Goal: Task Accomplishment & Management: Complete application form

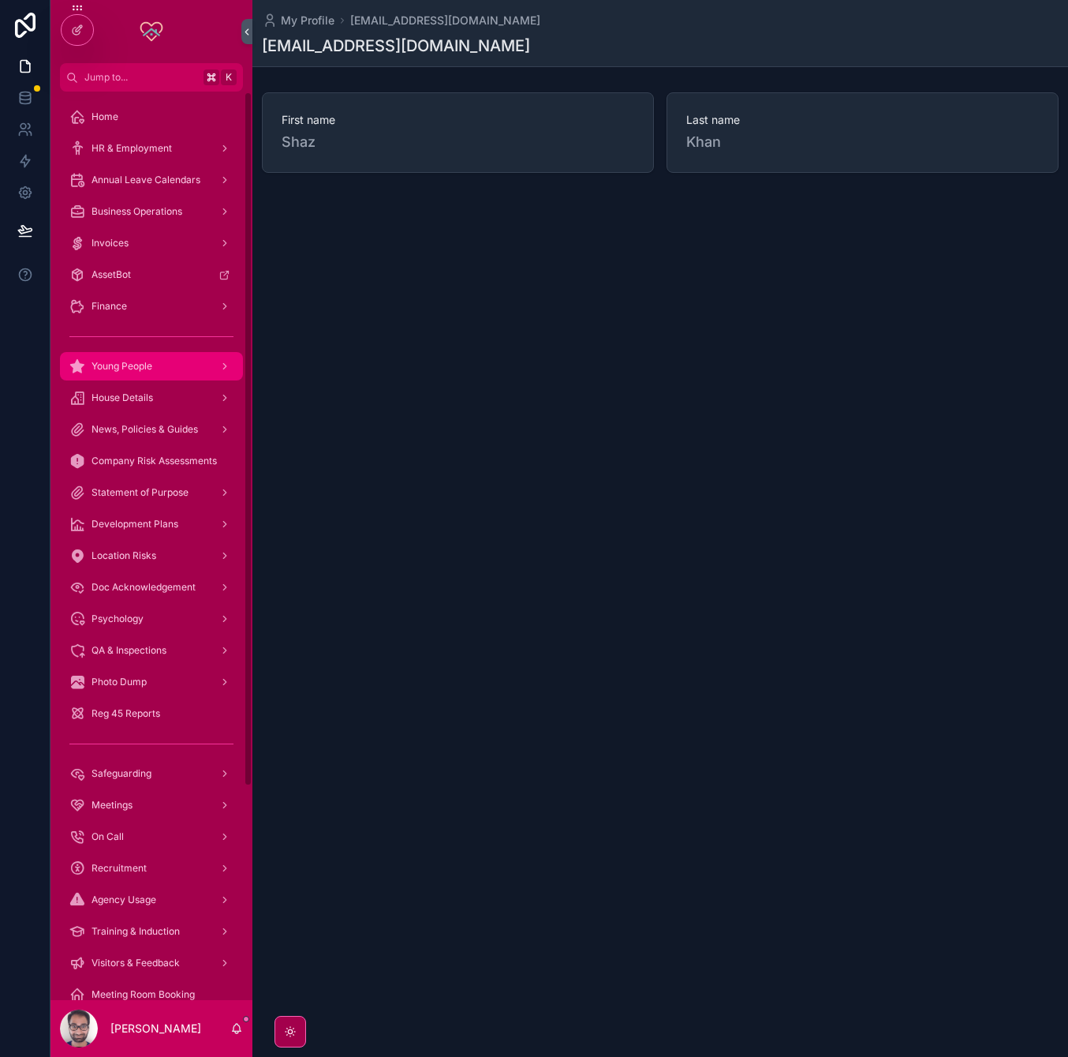
click at [123, 369] on span "Young People" at bounding box center [122, 366] width 61 height 13
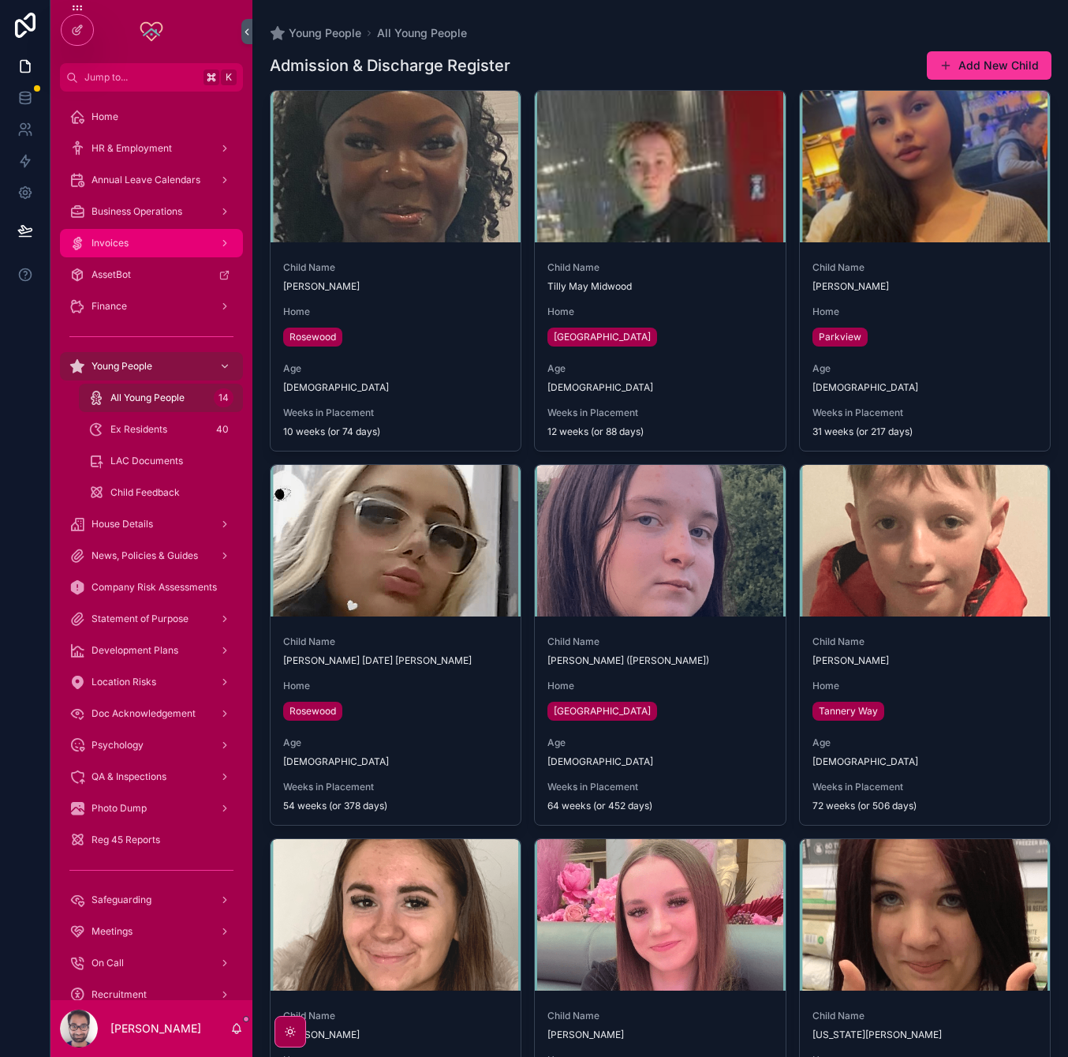
click at [143, 250] on div "Invoices" at bounding box center [151, 242] width 164 height 25
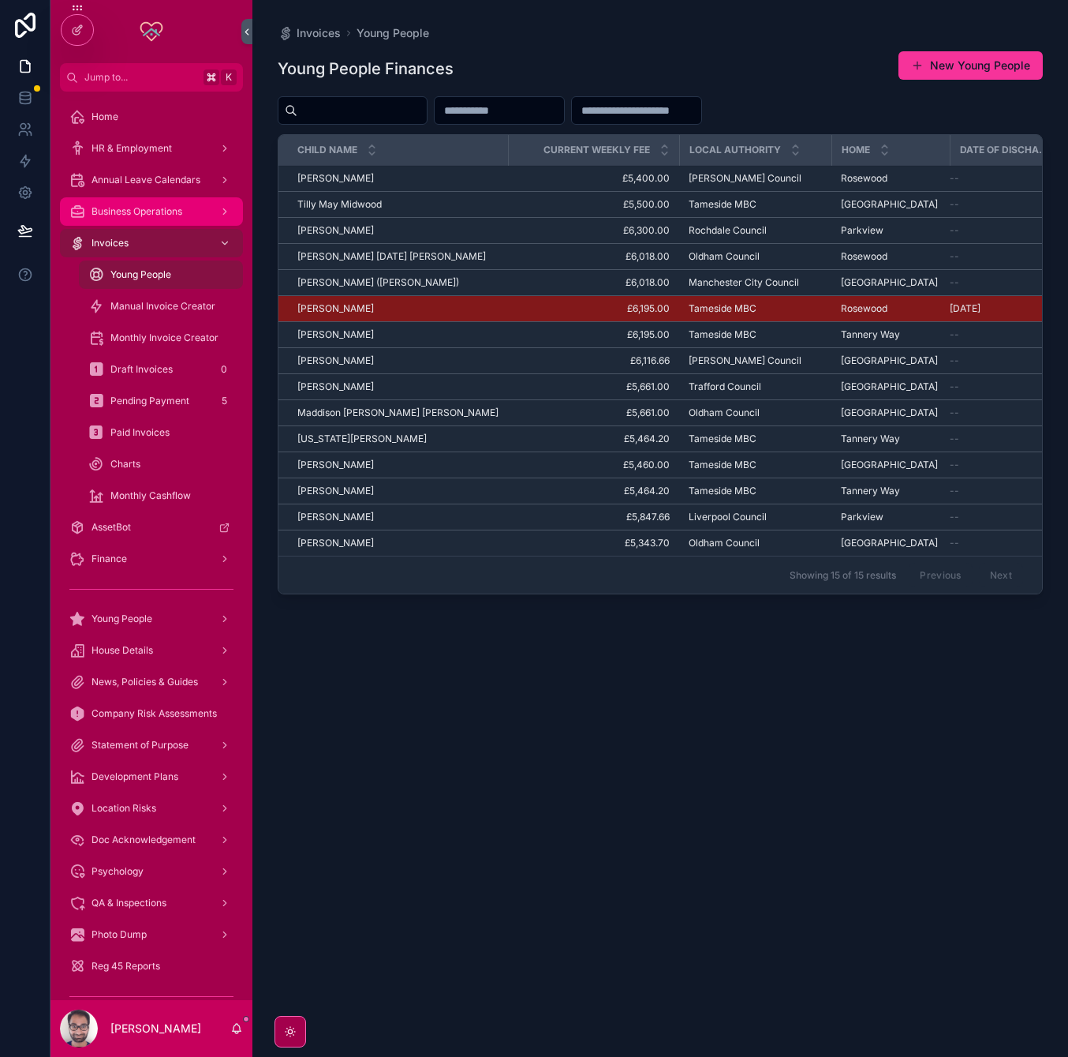
click at [144, 224] on link "Business Operations" at bounding box center [151, 211] width 183 height 28
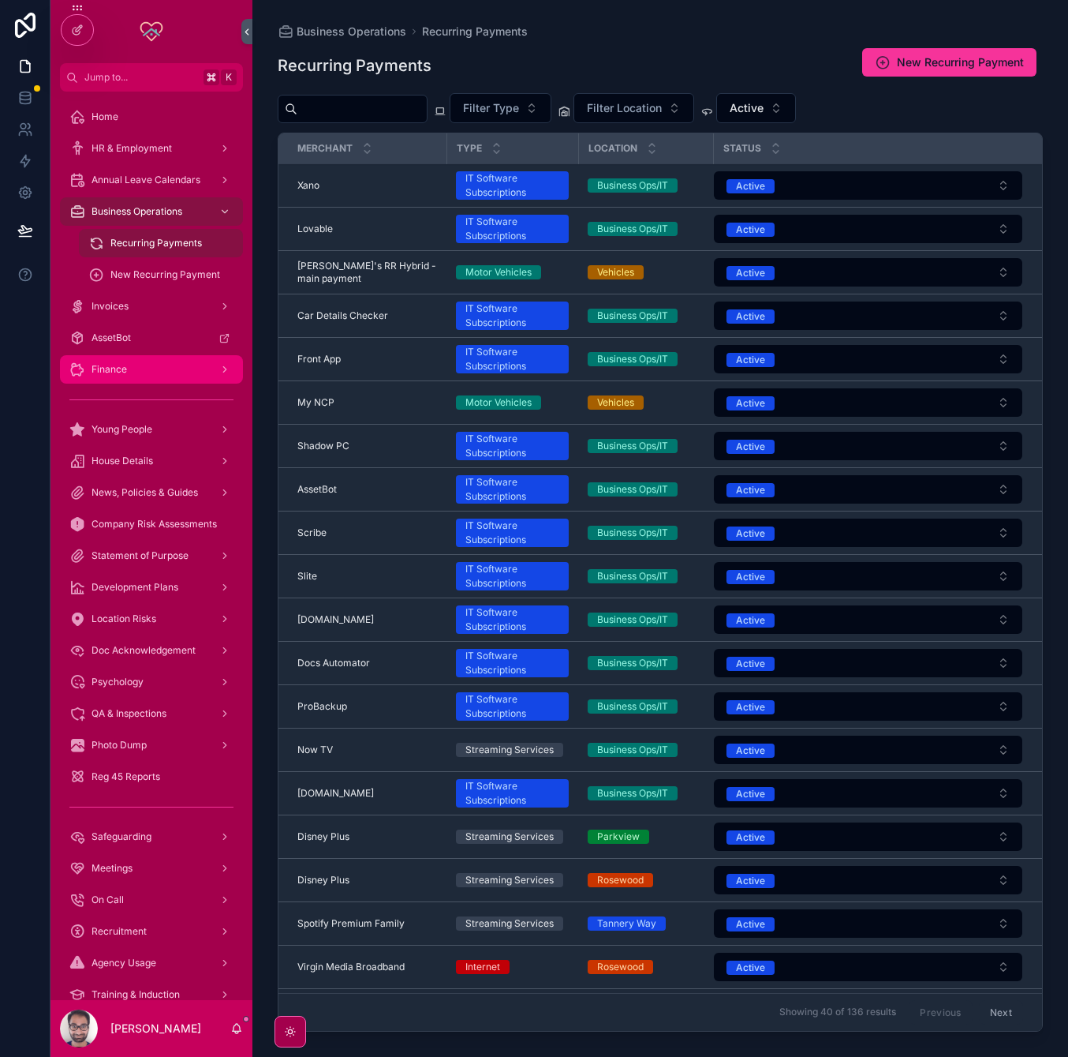
click at [144, 368] on div "Finance" at bounding box center [151, 369] width 164 height 25
